Goal: Complete application form: Complete application form

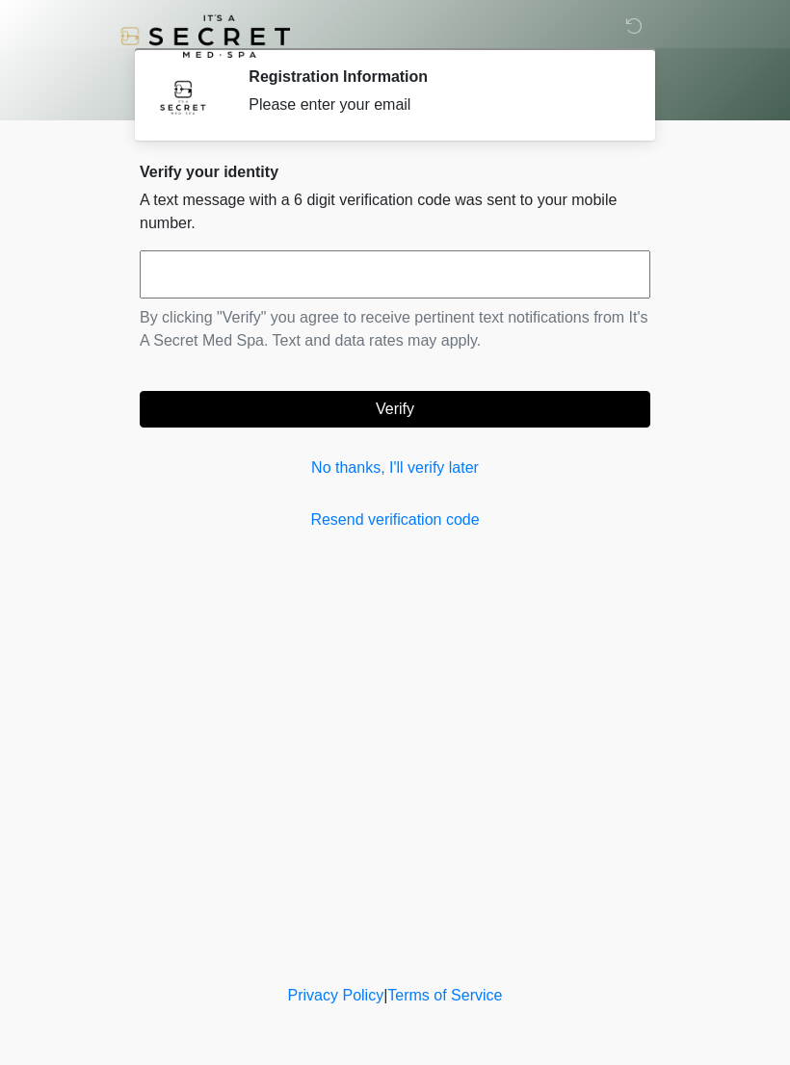
click at [490, 272] on input "text" at bounding box center [395, 274] width 510 height 48
type input "******"
click at [530, 402] on button "Verify" at bounding box center [395, 409] width 510 height 37
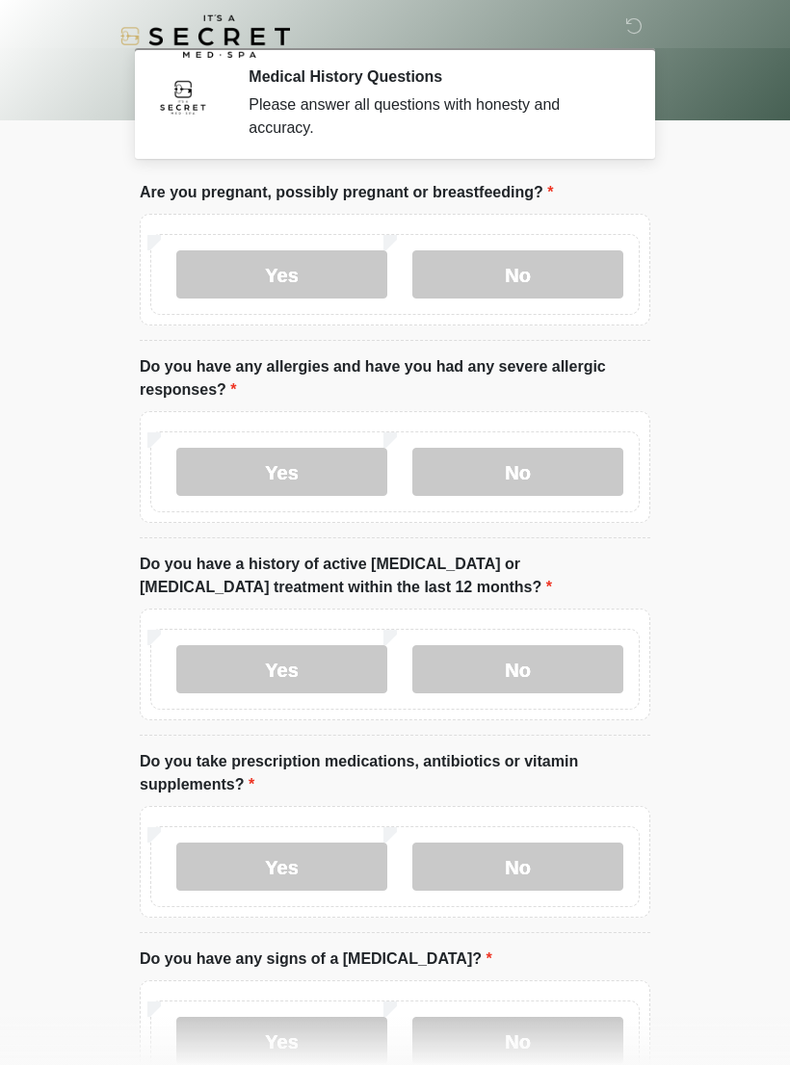
click at [560, 288] on label "No" at bounding box center [517, 274] width 211 height 48
click at [580, 479] on label "No" at bounding box center [517, 472] width 211 height 48
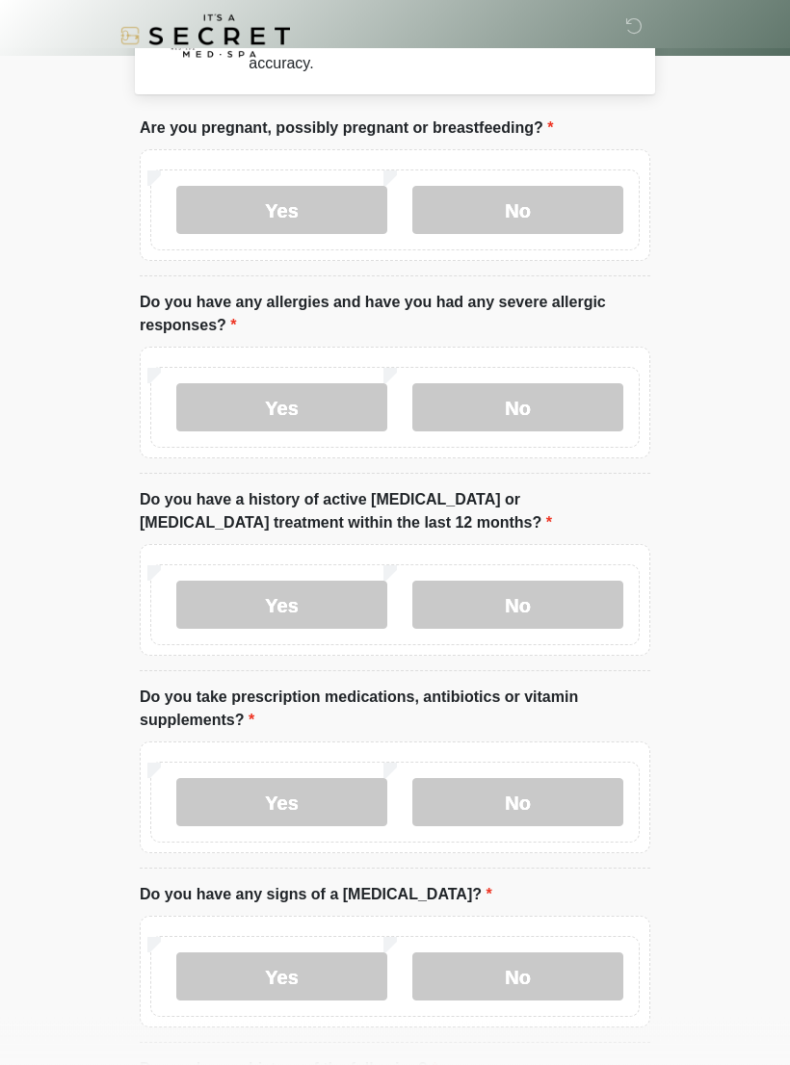
click at [581, 605] on label "No" at bounding box center [517, 606] width 211 height 48
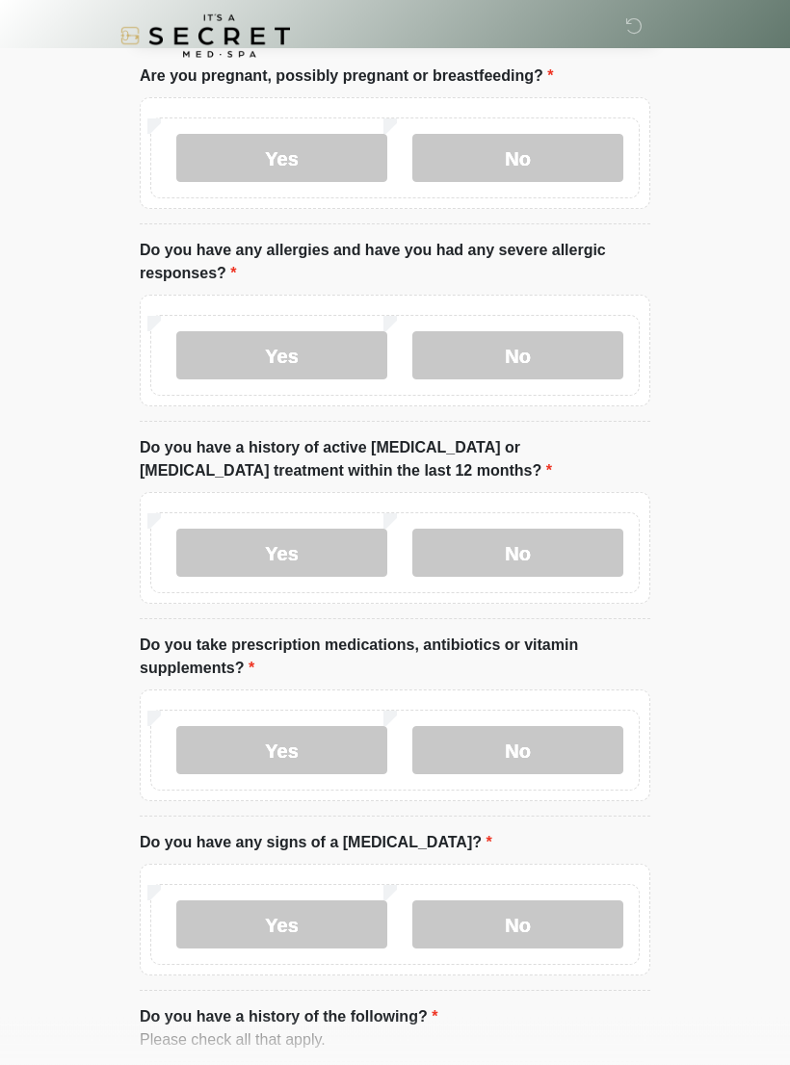
scroll to position [178, 0]
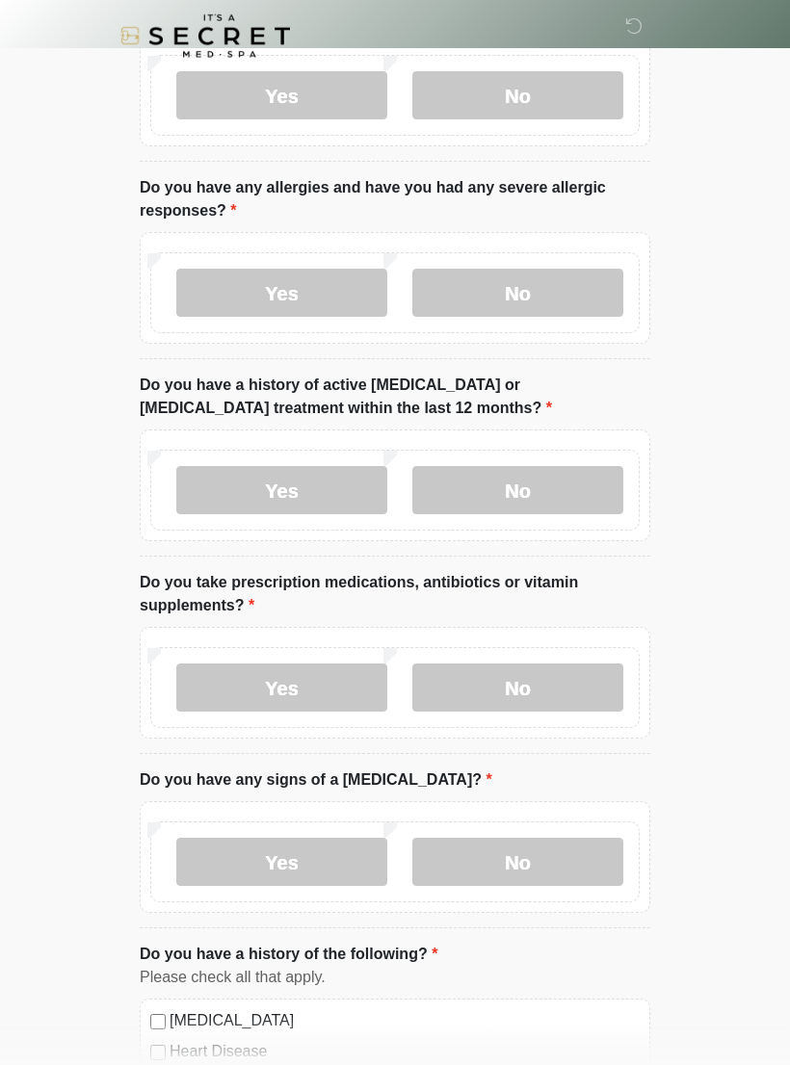
click at [579, 674] on label "No" at bounding box center [517, 688] width 211 height 48
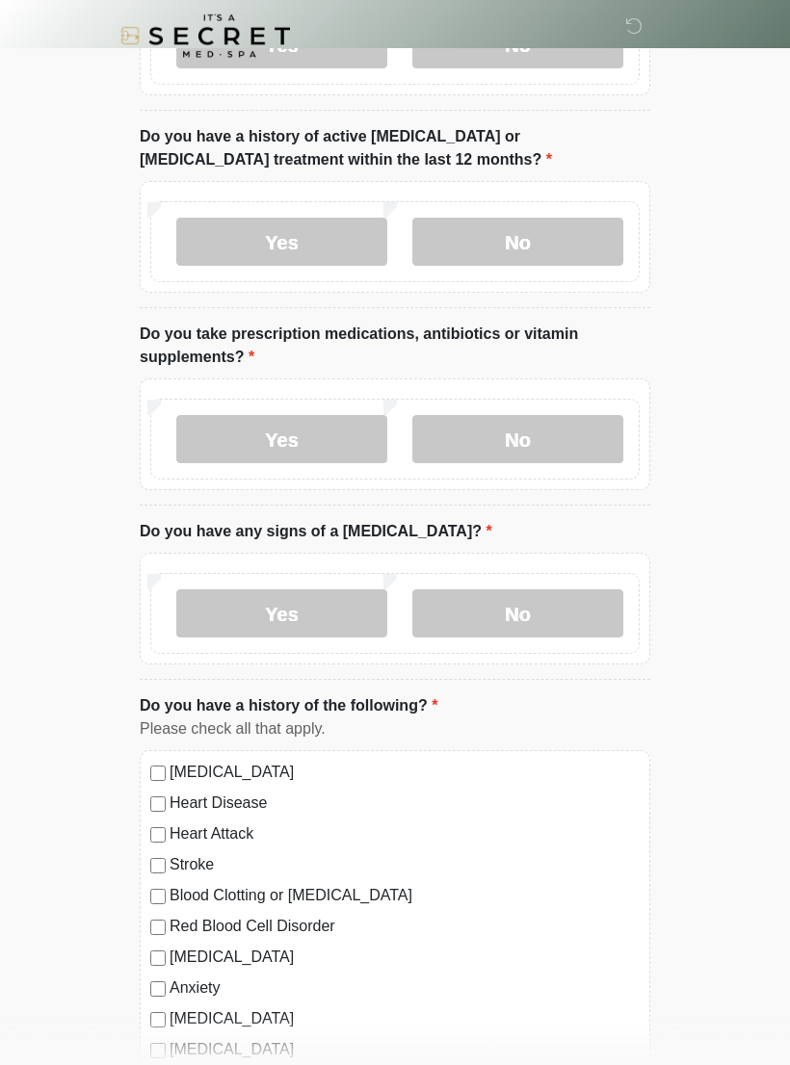
scroll to position [427, 0]
click at [592, 604] on label "No" at bounding box center [517, 613] width 211 height 48
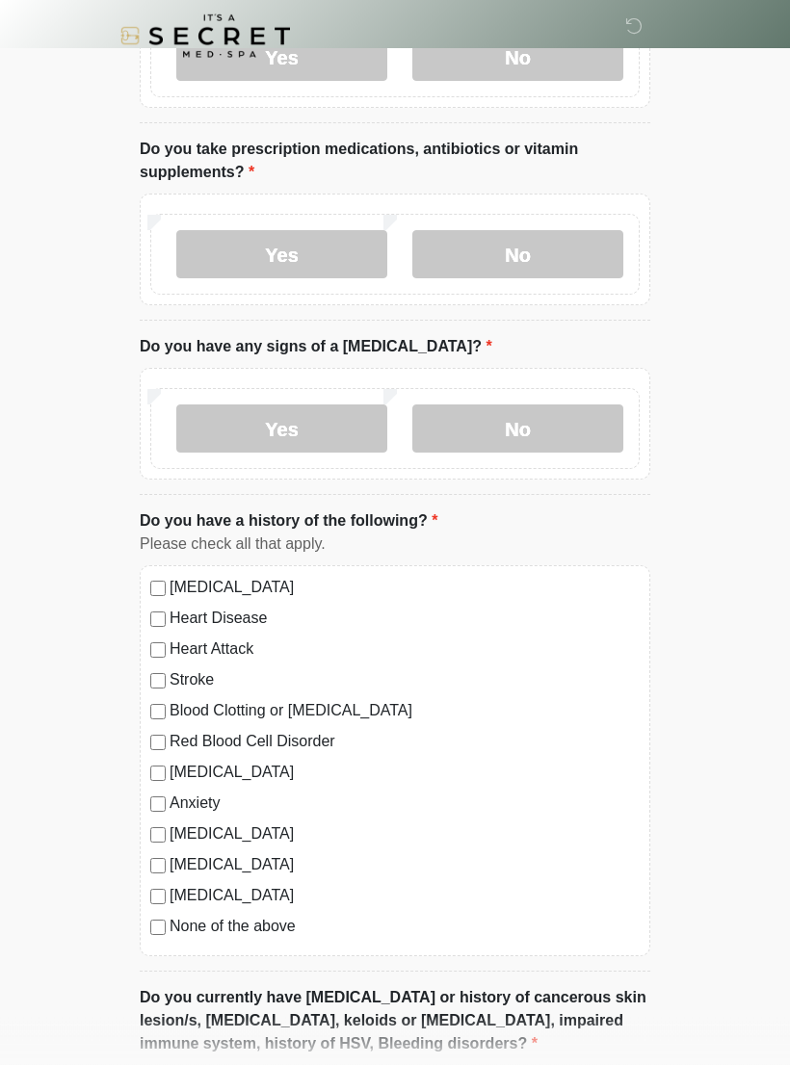
scroll to position [612, 0]
click at [278, 929] on label "None of the above" at bounding box center [404, 926] width 470 height 23
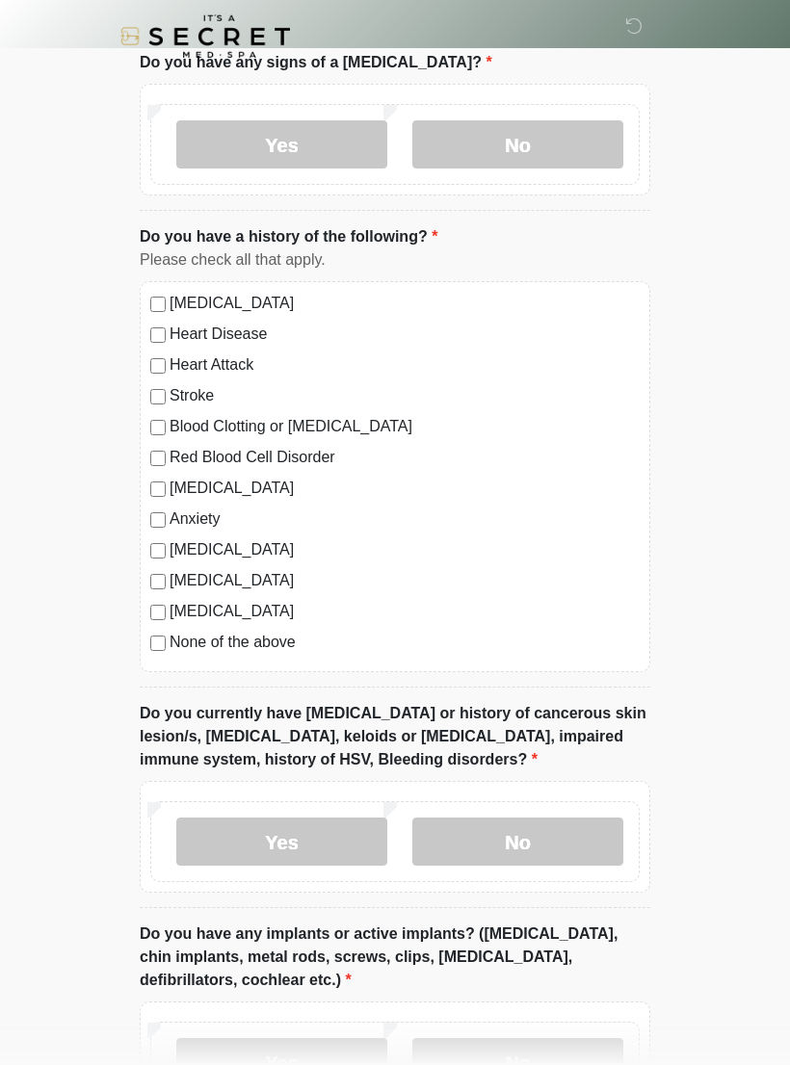
scroll to position [944, 0]
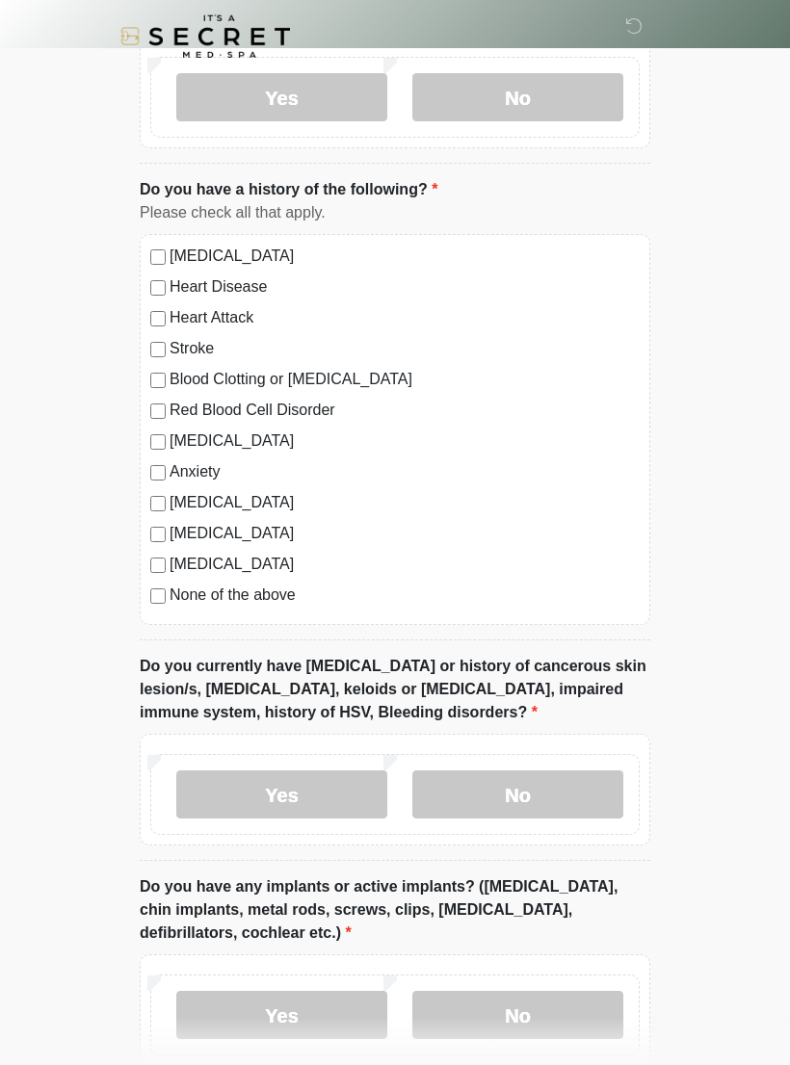
click at [200, 798] on label "Yes" at bounding box center [281, 794] width 211 height 48
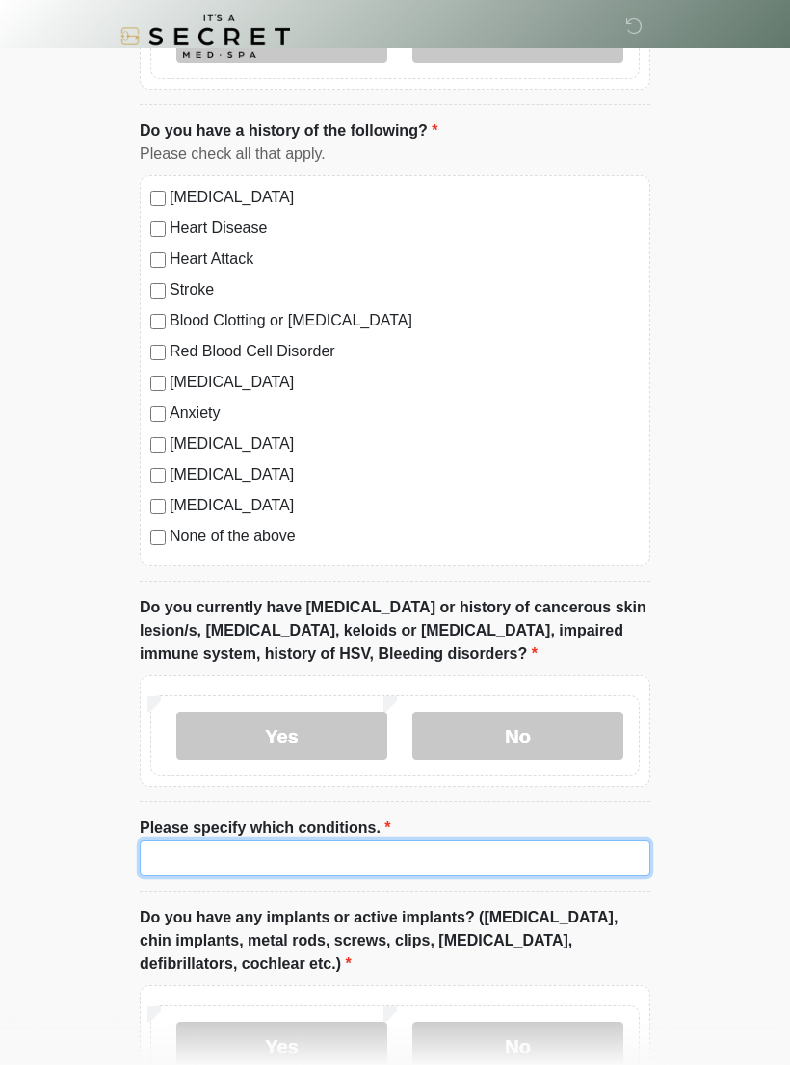
click at [570, 848] on input "Please specify which conditions." at bounding box center [395, 858] width 510 height 37
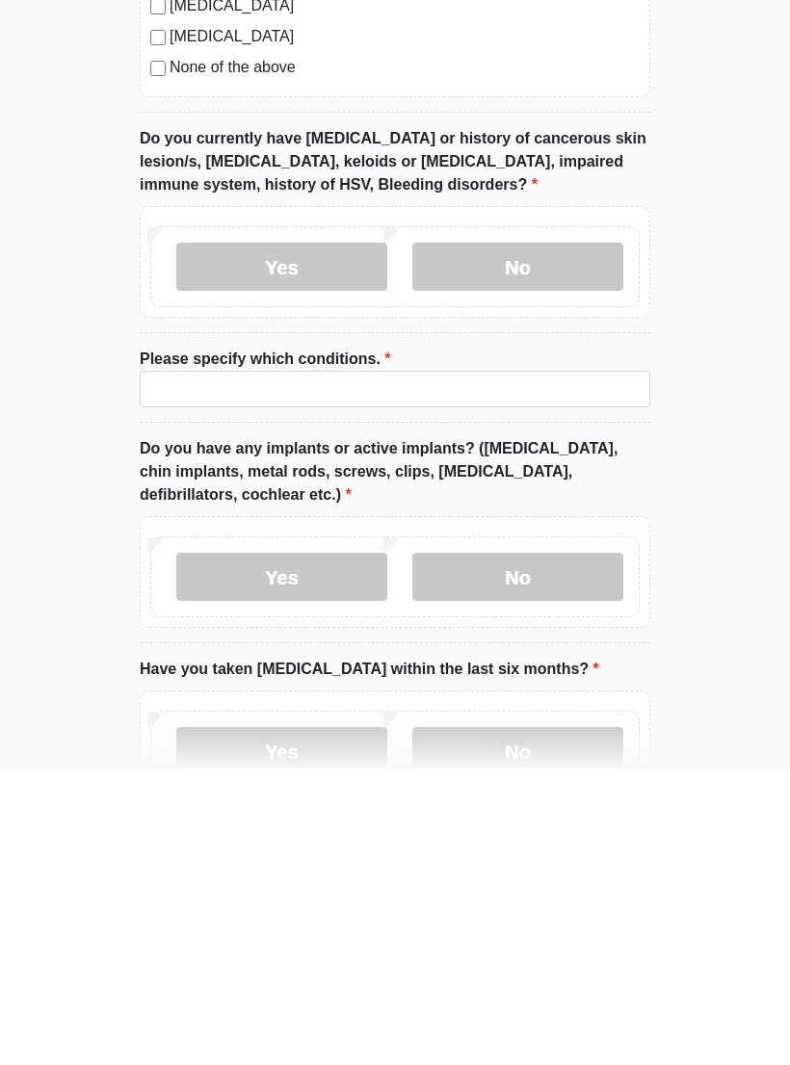
scroll to position [1345, 0]
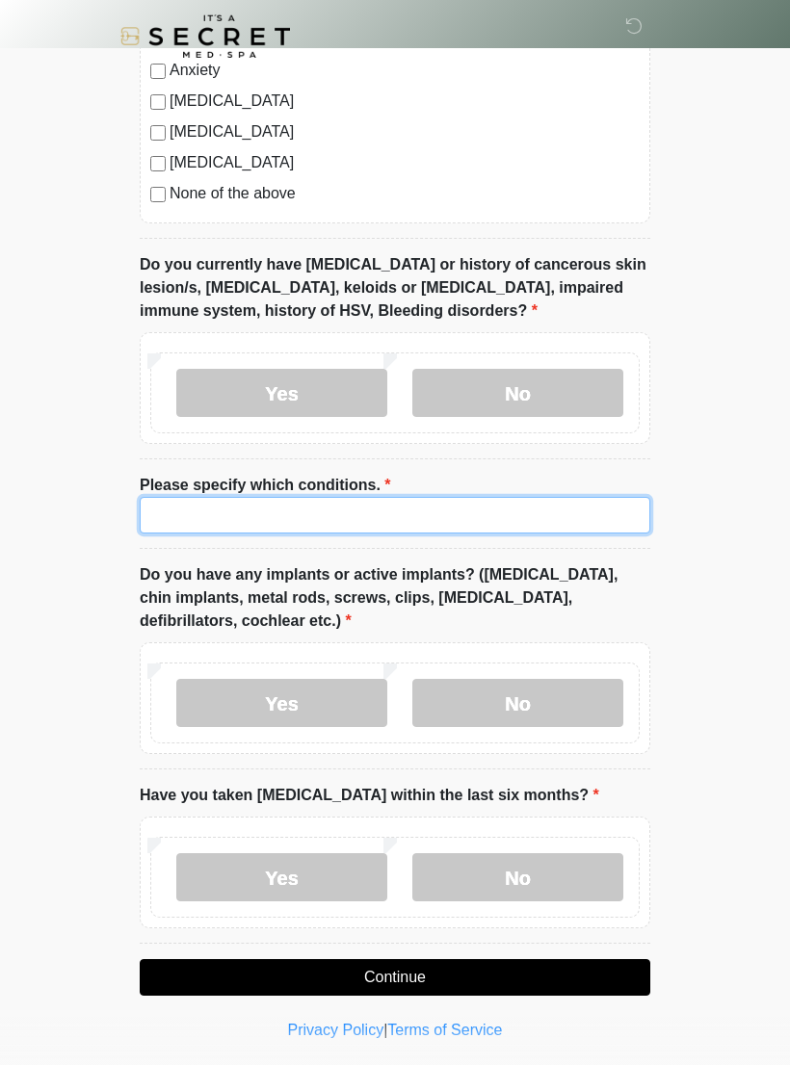
click at [400, 510] on input "Please specify which conditions." at bounding box center [395, 515] width 510 height 37
type input "*"
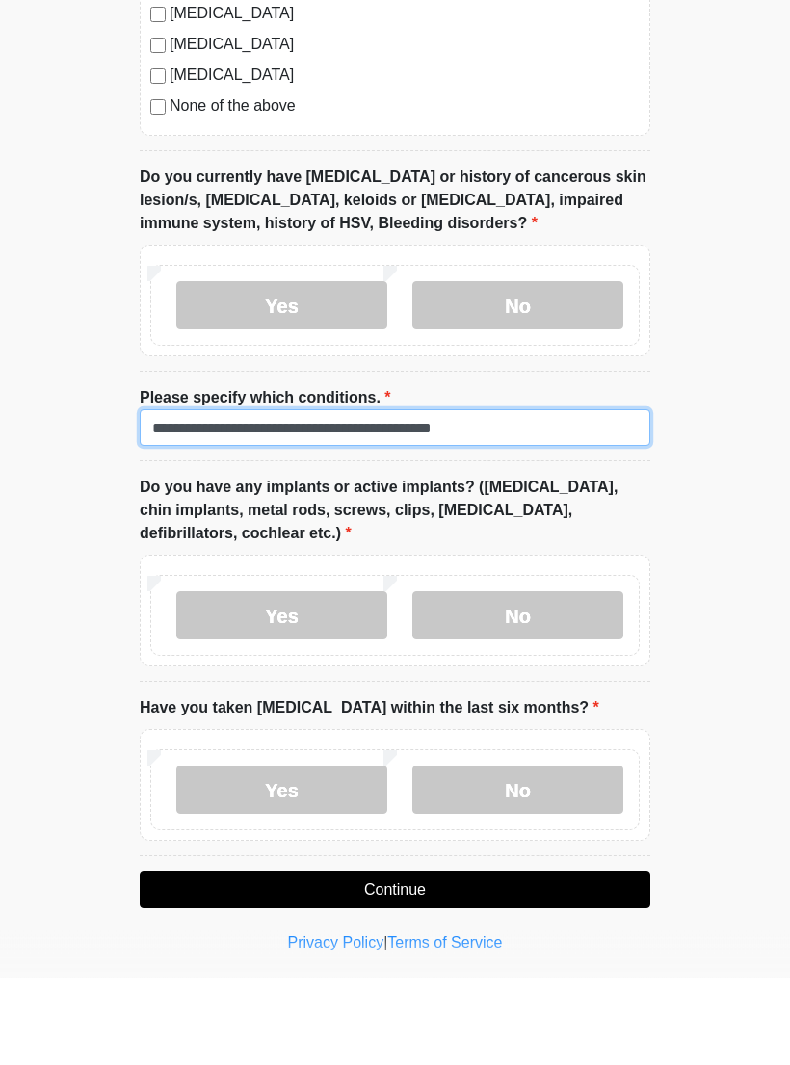
type input "**********"
click at [597, 679] on label "No" at bounding box center [517, 703] width 211 height 48
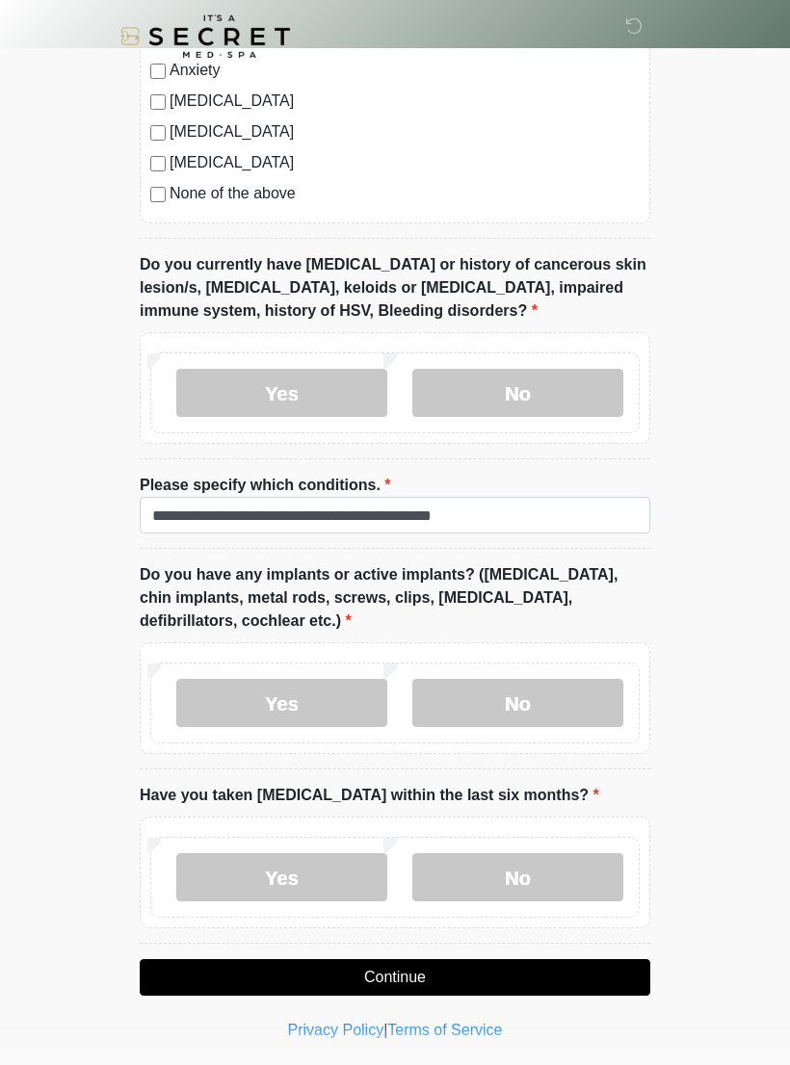
click at [584, 873] on label "No" at bounding box center [517, 877] width 211 height 48
click at [573, 970] on button "Continue" at bounding box center [395, 977] width 510 height 37
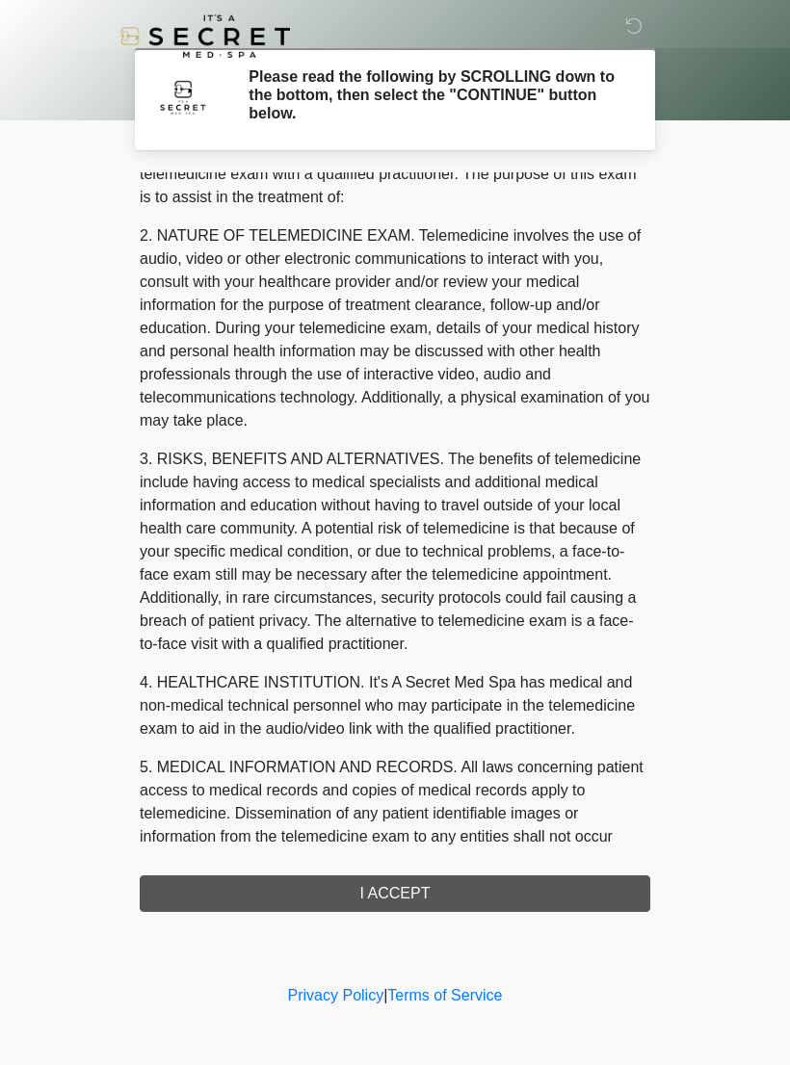
scroll to position [81, 0]
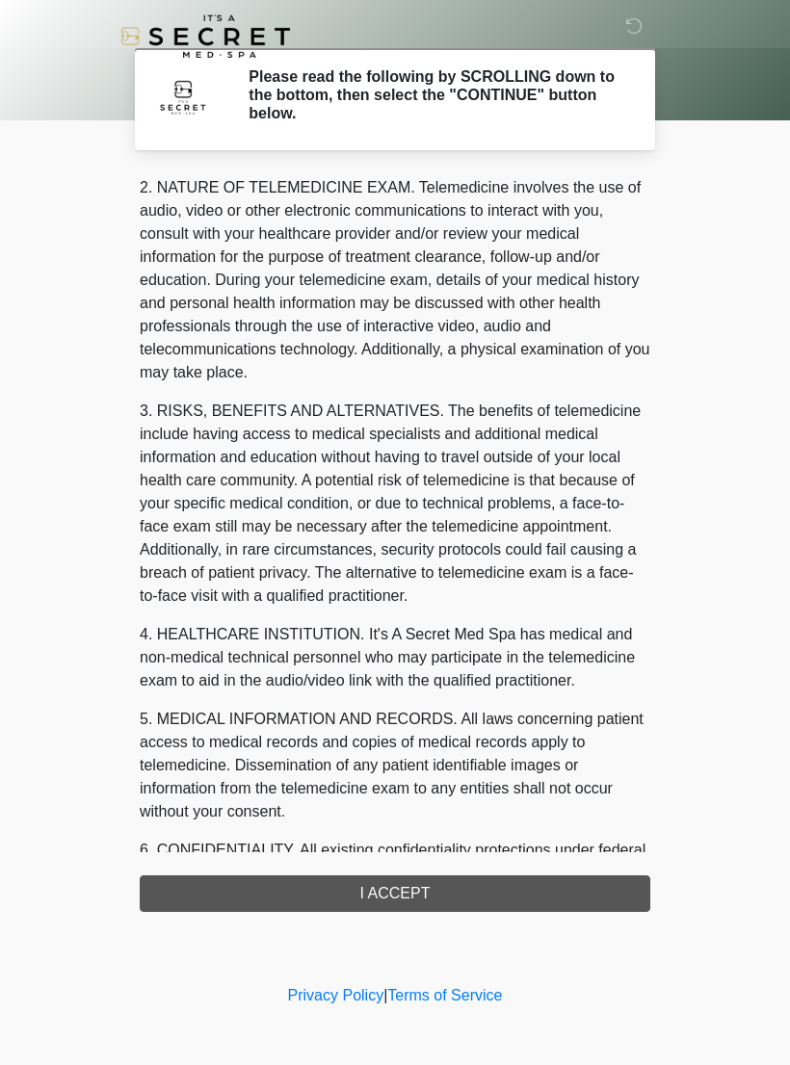
click at [609, 905] on div "1. PURPOSE. The purpose of this form is to obtain your consent for a telemedici…" at bounding box center [395, 541] width 510 height 739
click at [527, 892] on div "1. PURPOSE. The purpose of this form is to obtain your consent for a telemedici…" at bounding box center [395, 541] width 510 height 739
click at [538, 896] on div "1. PURPOSE. The purpose of this form is to obtain your consent for a telemedici…" at bounding box center [395, 541] width 510 height 739
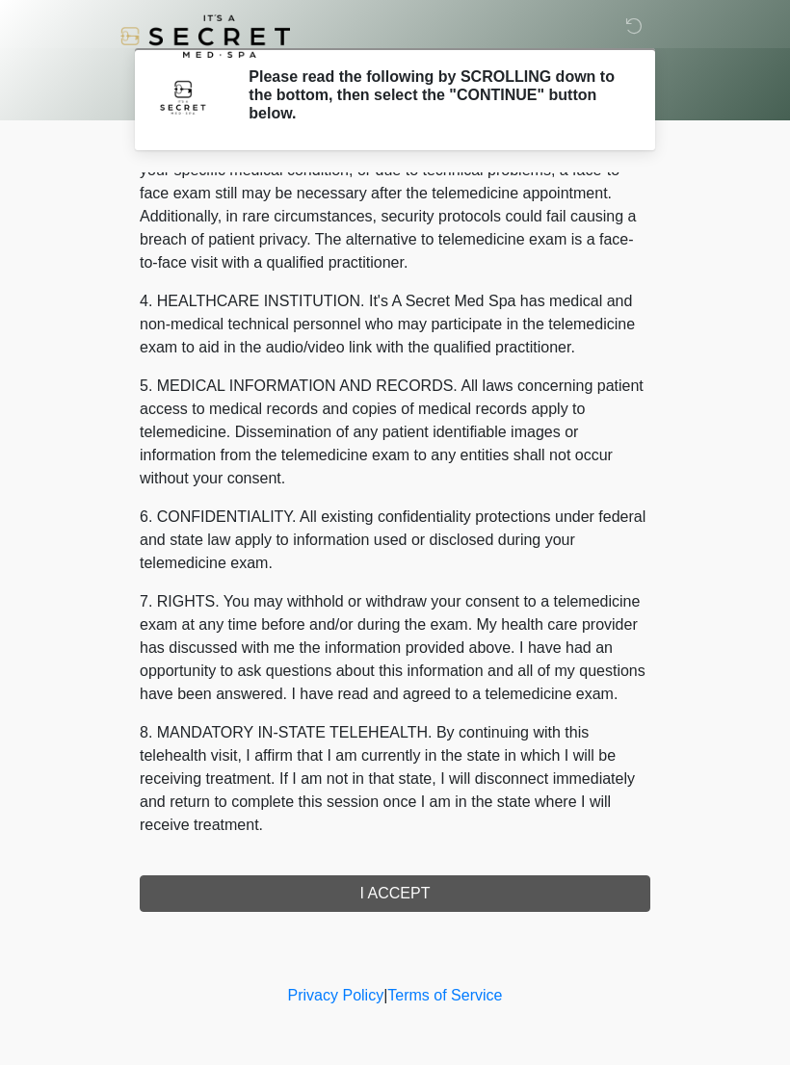
scroll to position [437, 0]
click at [436, 890] on button "I ACCEPT" at bounding box center [395, 893] width 510 height 37
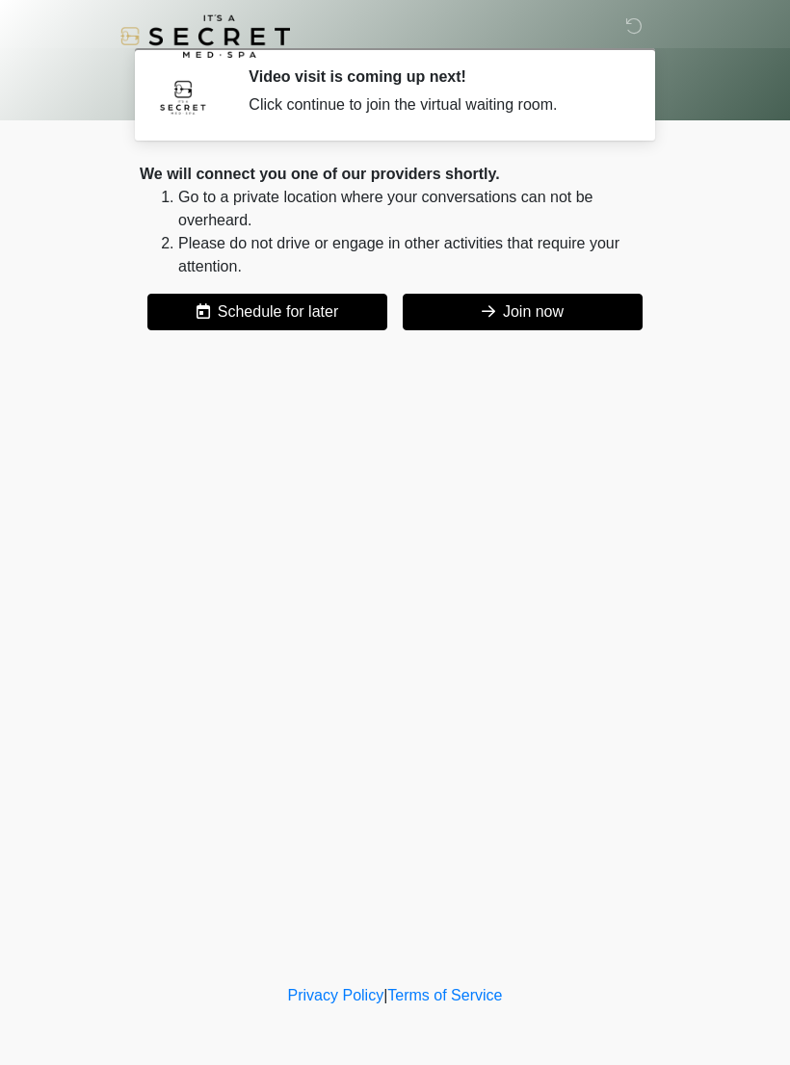
click at [600, 318] on button "Join now" at bounding box center [522, 312] width 240 height 37
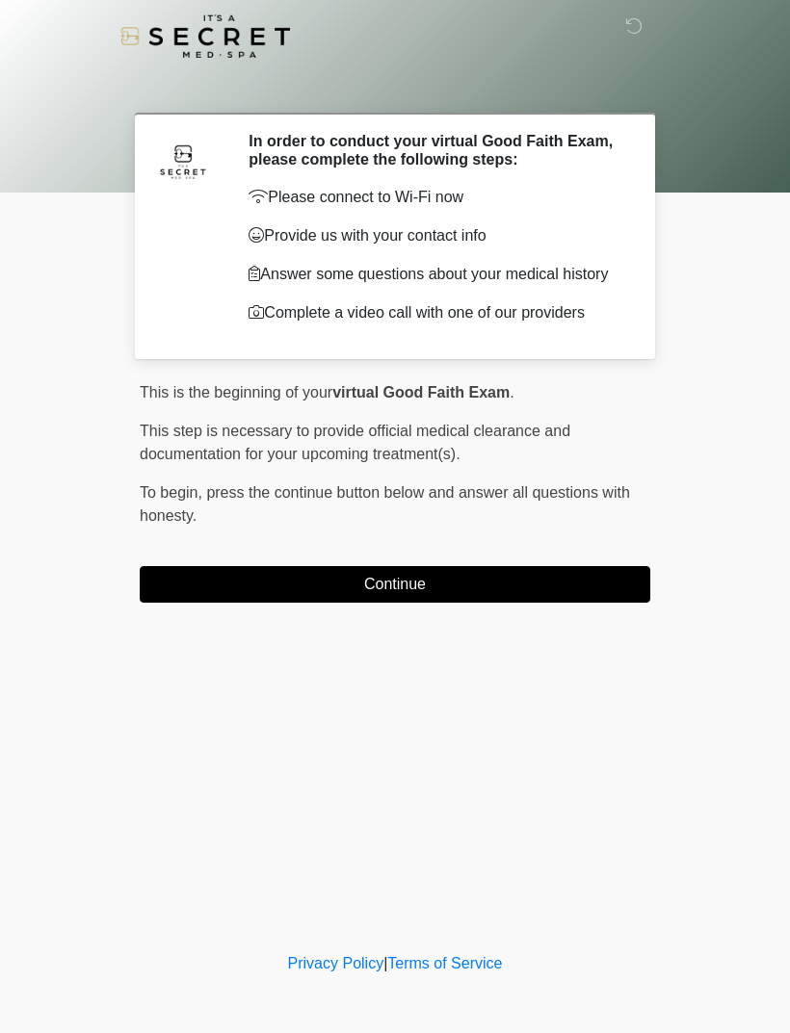
click at [595, 585] on button "Continue" at bounding box center [395, 584] width 510 height 37
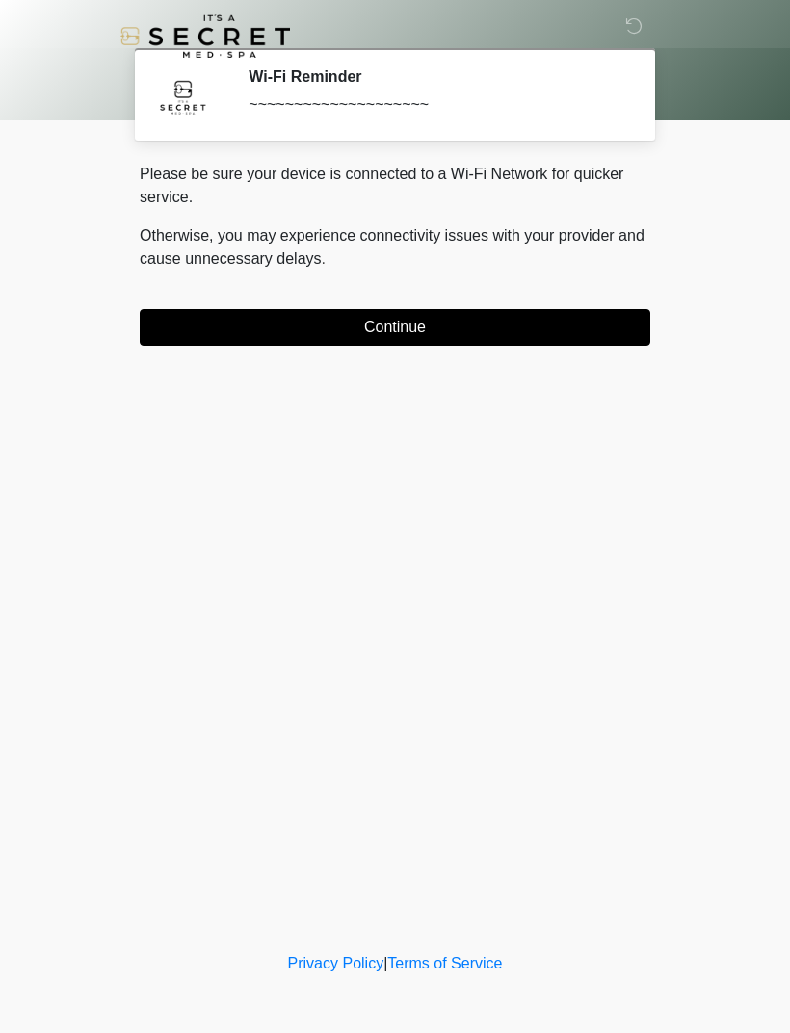
click at [395, 332] on button "Continue" at bounding box center [395, 327] width 510 height 37
